Goal: Task Accomplishment & Management: Manage account settings

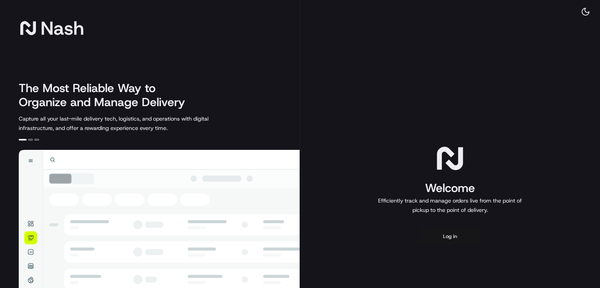
click at [434, 233] on button "Log in" at bounding box center [450, 236] width 63 height 19
